Goal: Transaction & Acquisition: Book appointment/travel/reservation

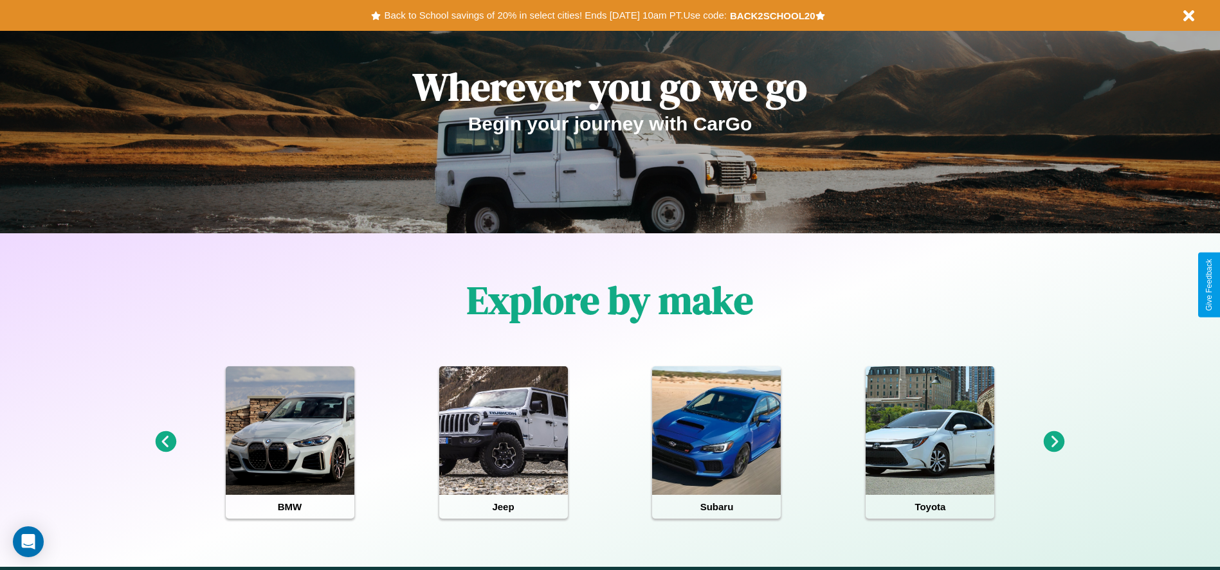
scroll to position [267, 0]
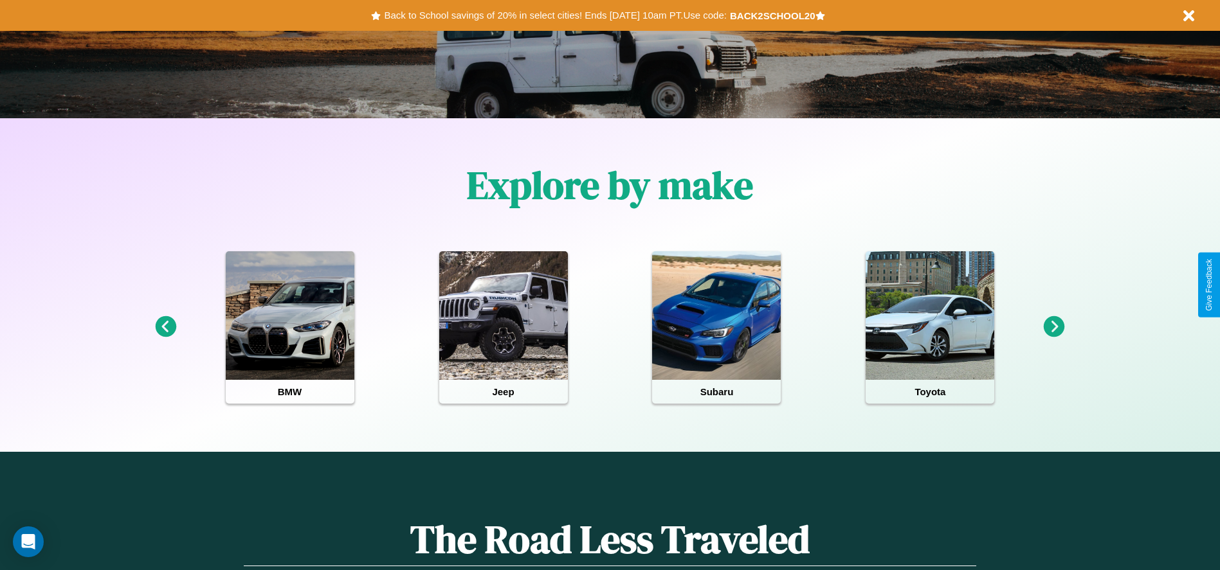
click at [1054, 327] on icon at bounding box center [1054, 326] width 21 height 21
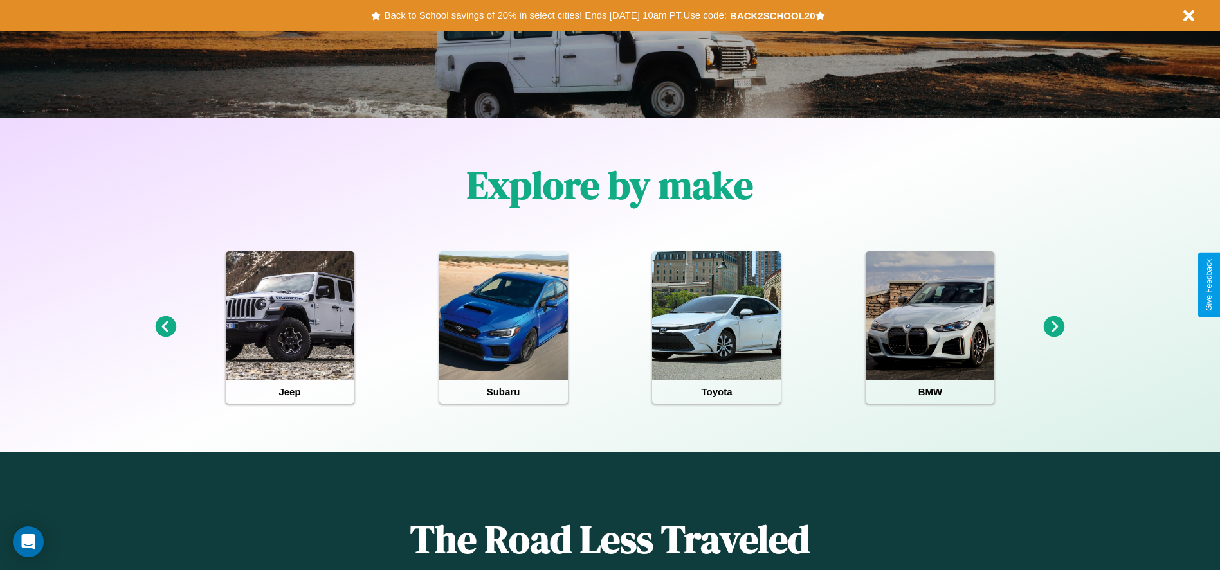
click at [1054, 327] on icon at bounding box center [1054, 326] width 21 height 21
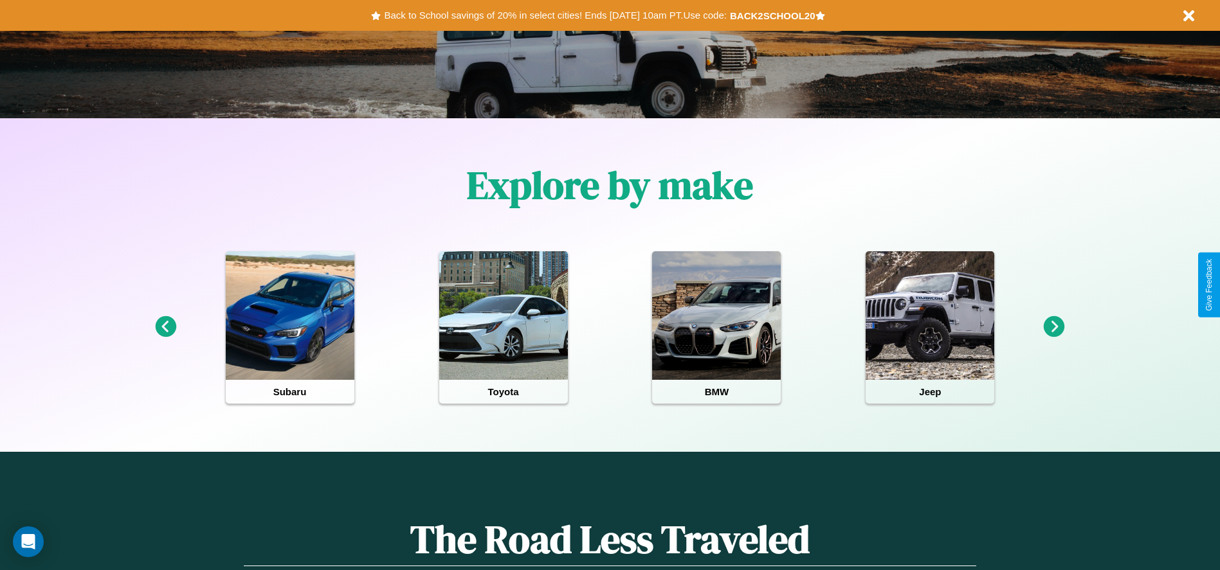
click at [1054, 327] on icon at bounding box center [1054, 326] width 21 height 21
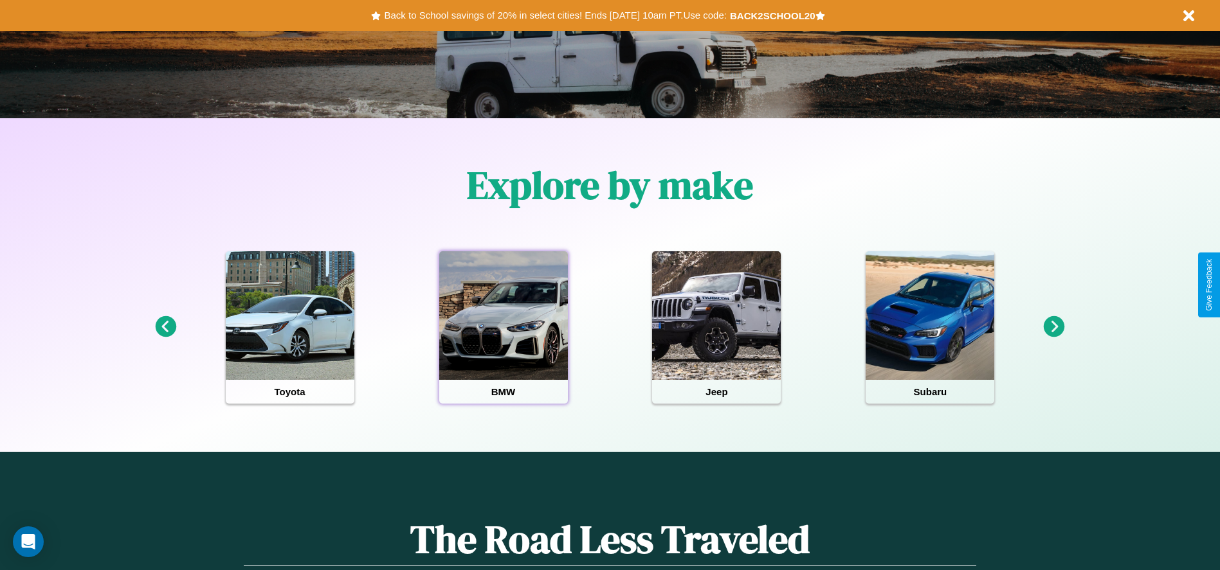
click at [503, 327] on div at bounding box center [503, 315] width 129 height 129
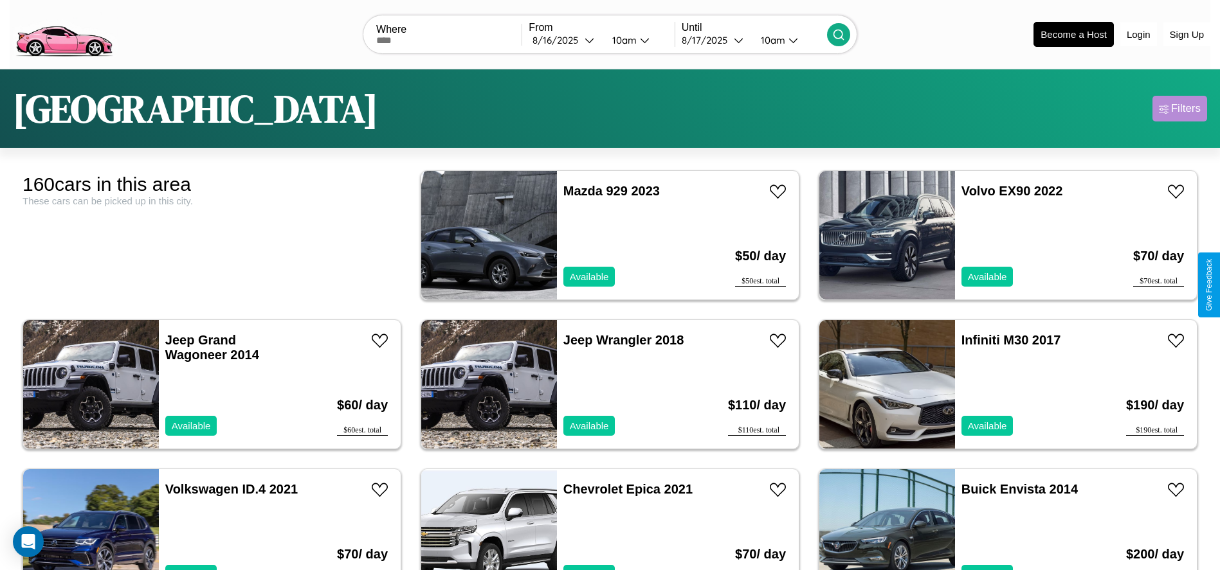
click at [1179, 109] on div "Filters" at bounding box center [1186, 108] width 30 height 13
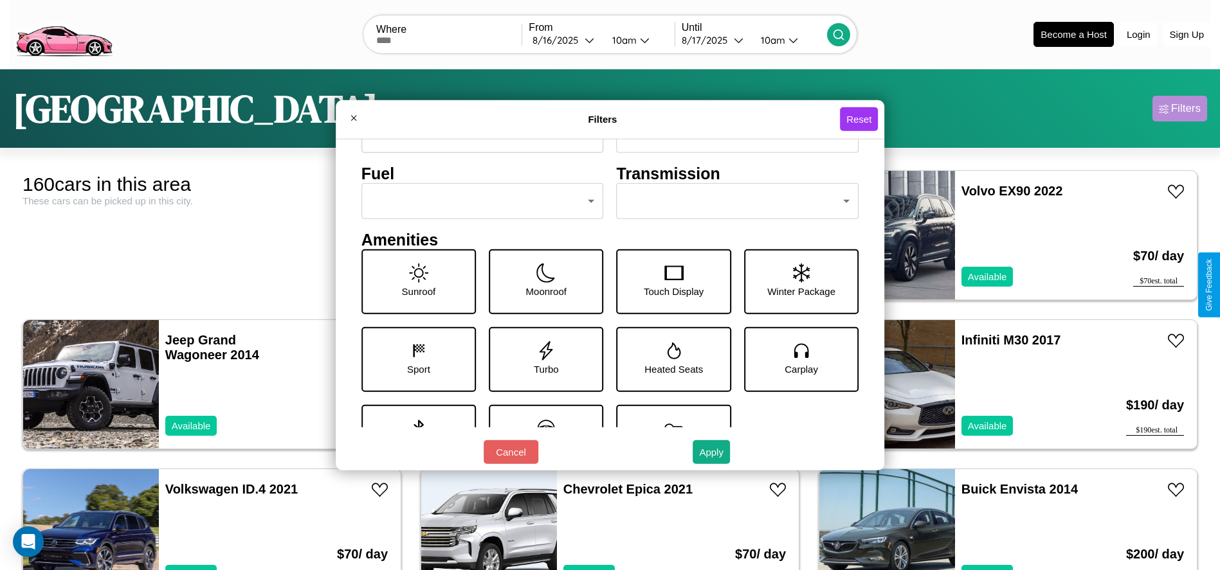
scroll to position [178, 0]
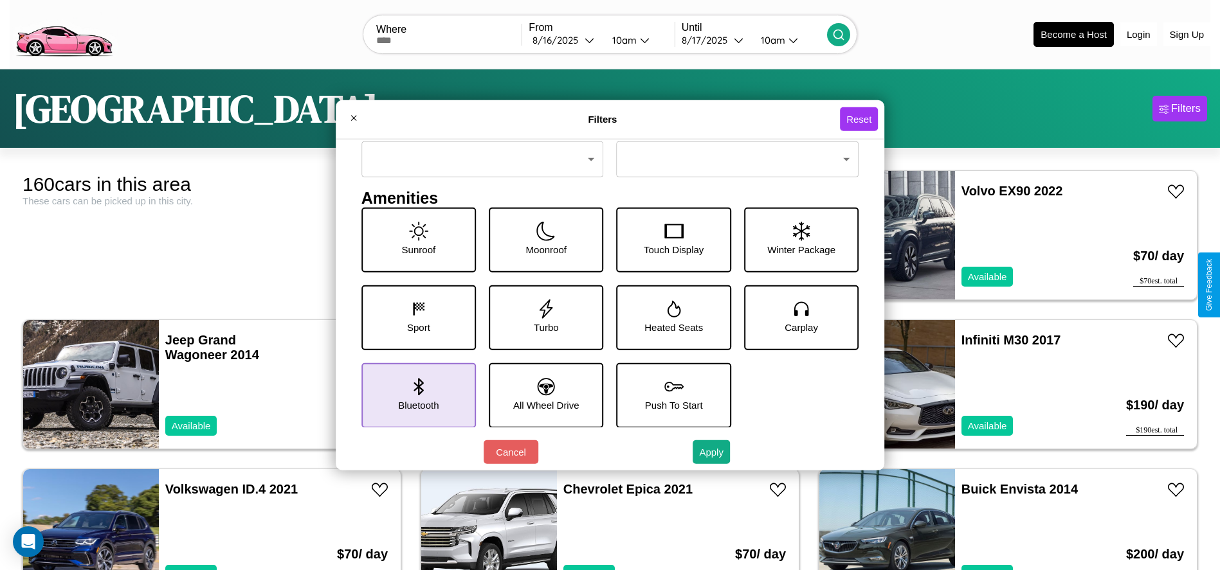
click at [415, 395] on icon at bounding box center [418, 386] width 10 height 17
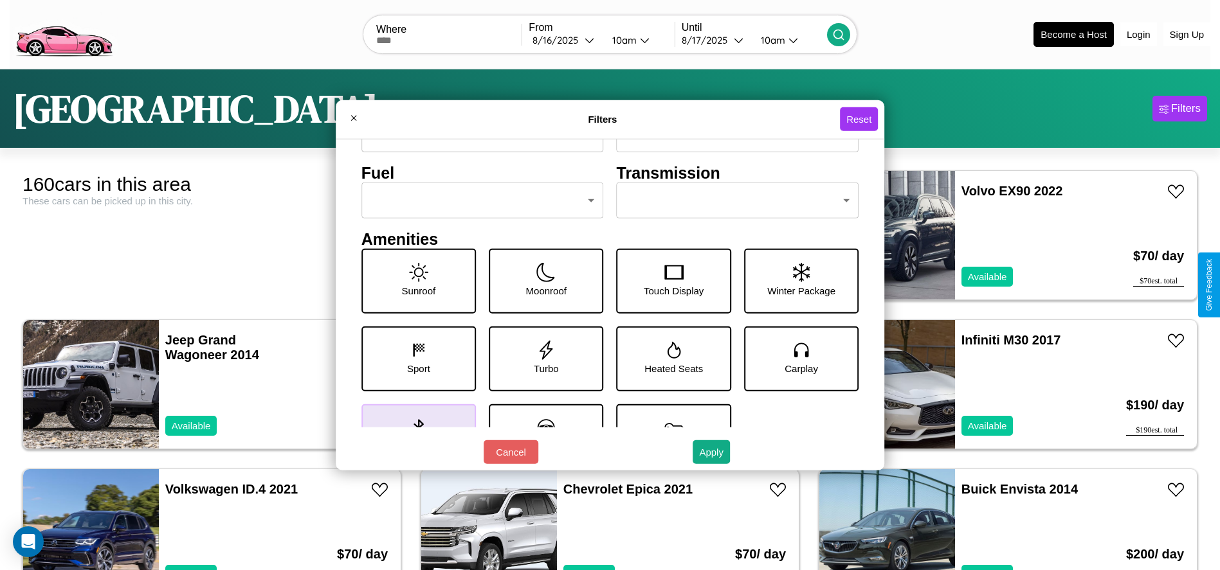
scroll to position [134, 0]
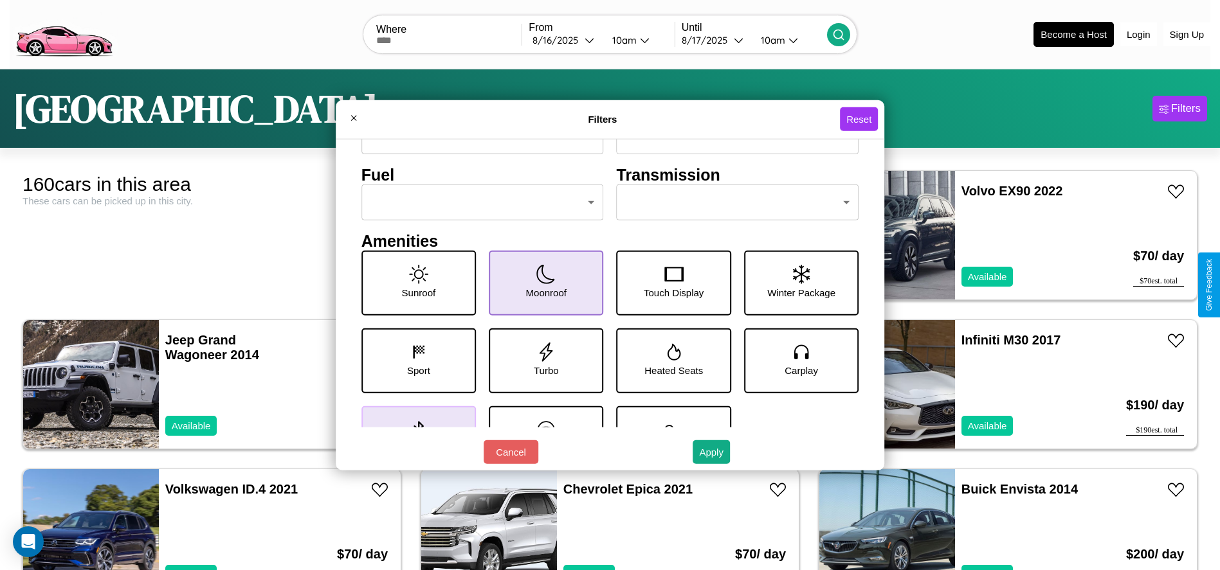
click at [541, 283] on icon at bounding box center [545, 273] width 19 height 19
click at [794, 283] on icon at bounding box center [801, 273] width 17 height 19
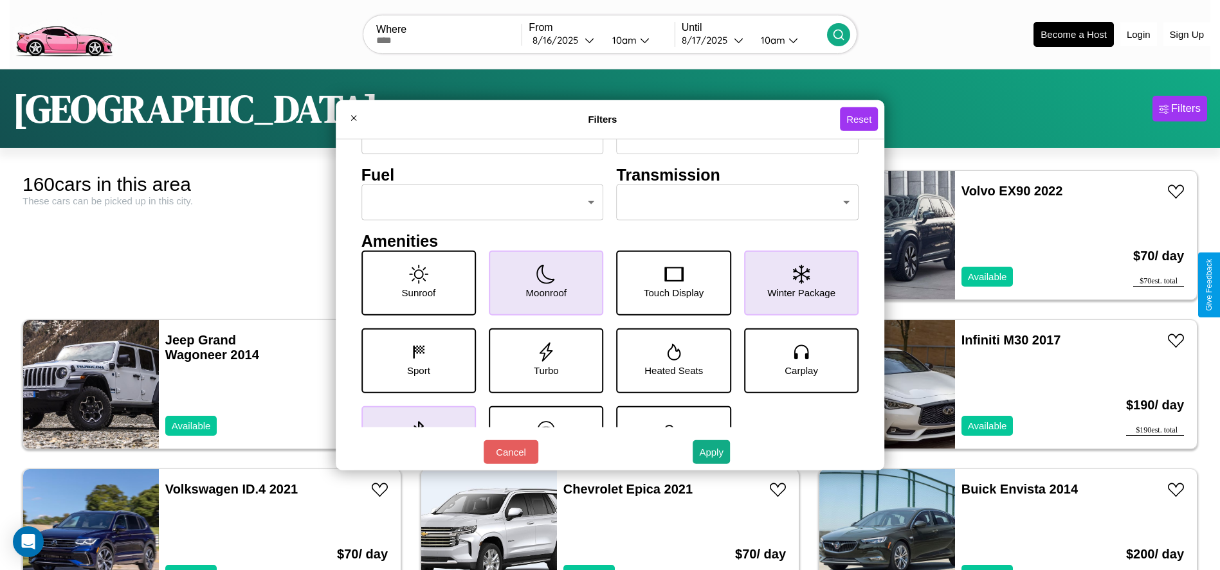
scroll to position [178, 0]
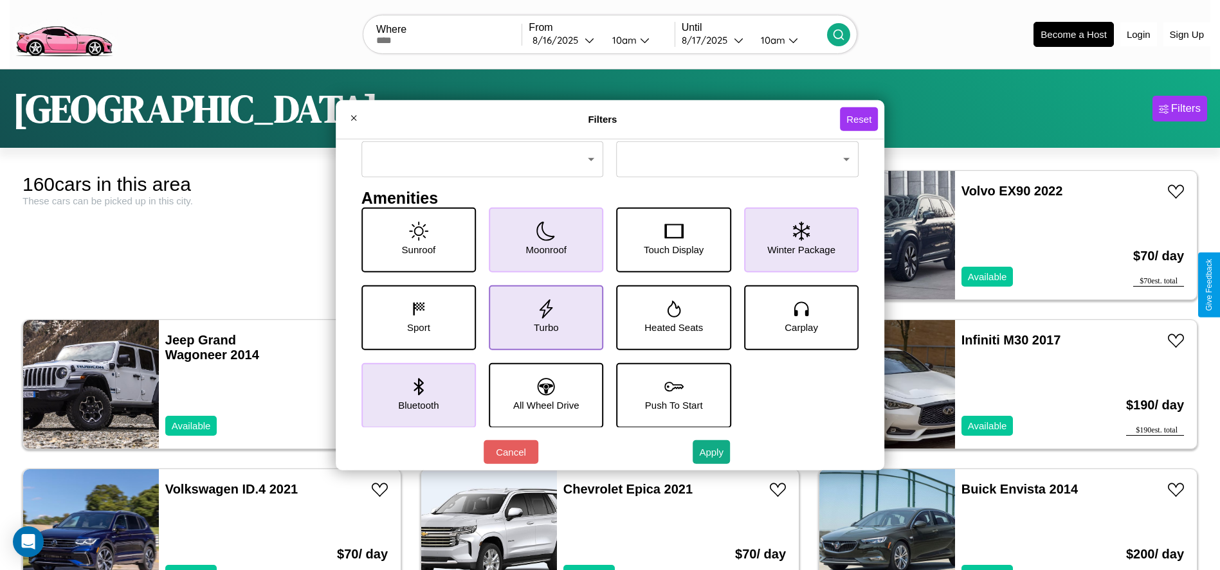
click at [541, 317] on icon at bounding box center [545, 308] width 19 height 19
click at [541, 395] on icon at bounding box center [546, 386] width 17 height 17
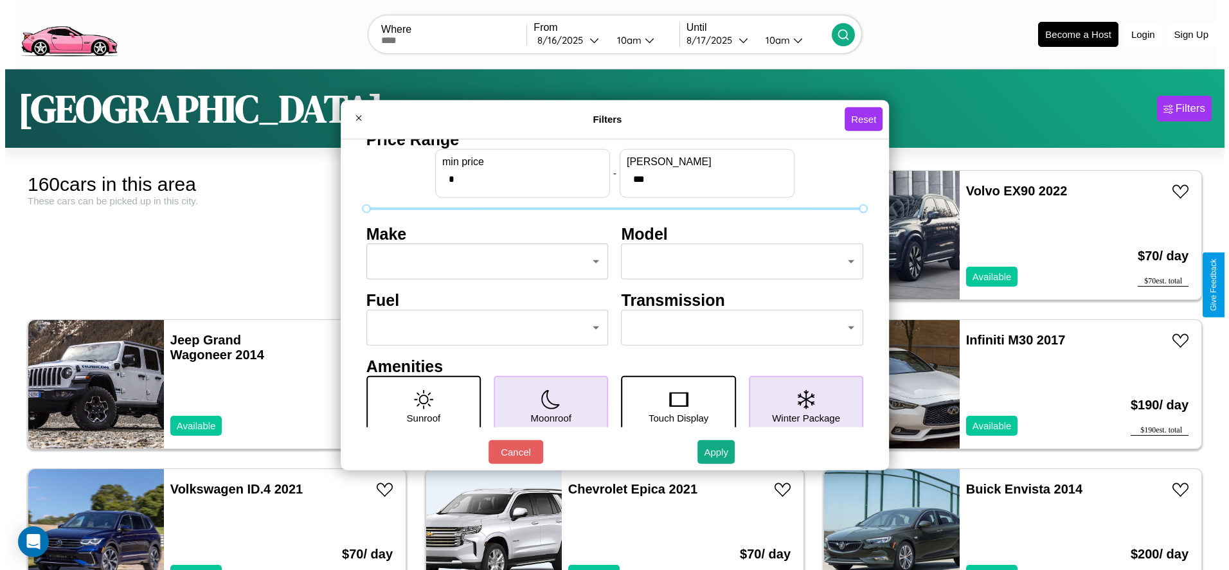
scroll to position [0, 0]
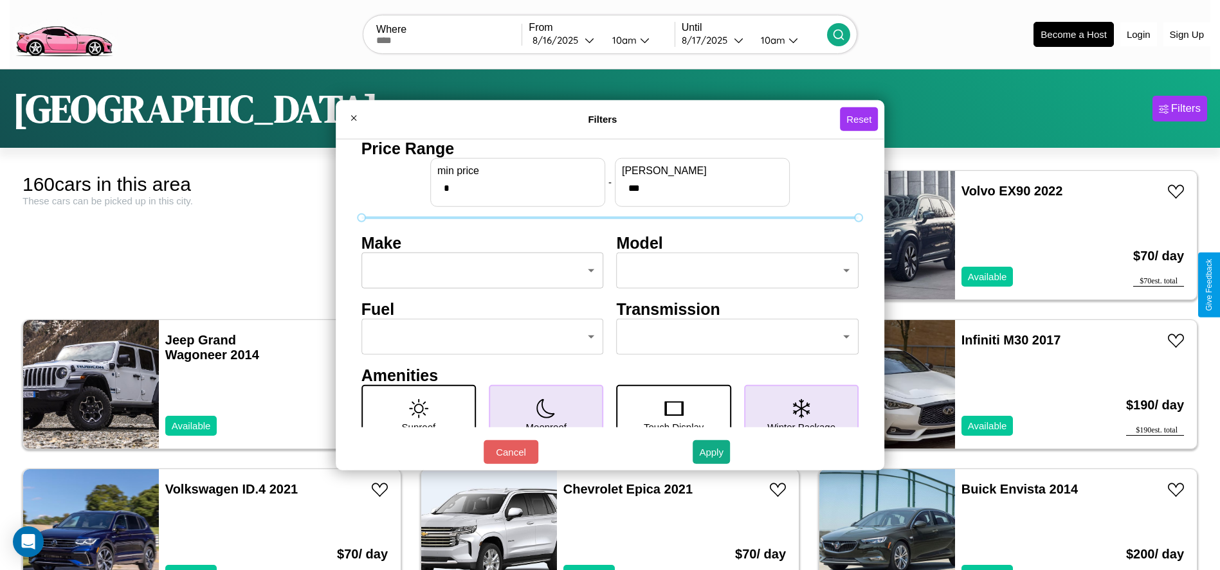
click at [478, 271] on body "CarGo Where From [DATE] 10am Until [DATE] 10am Become a Host Login Sign Up Lond…" at bounding box center [610, 325] width 1220 height 650
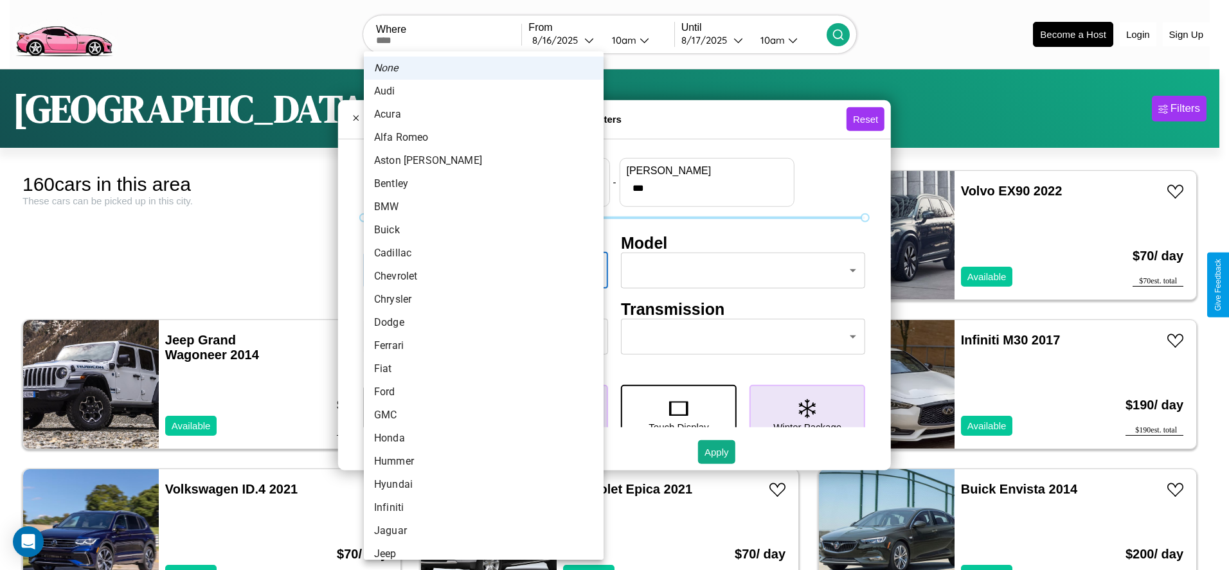
click at [479, 114] on li "Acura" at bounding box center [484, 114] width 240 height 23
type input "*****"
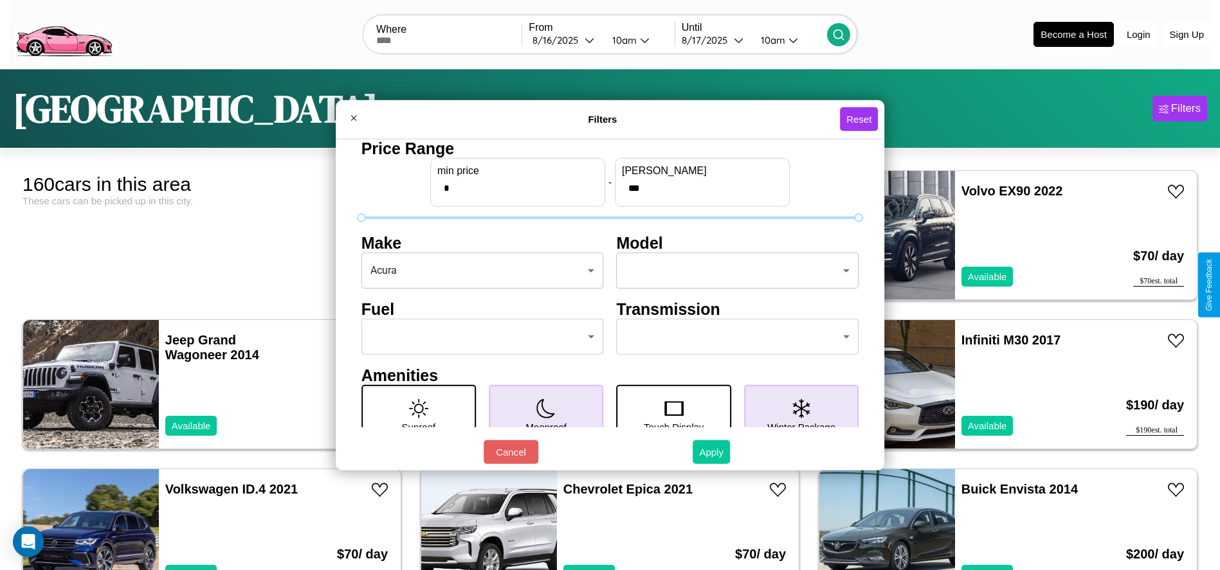
click at [712, 452] on button "Apply" at bounding box center [711, 452] width 37 height 24
